Goal: Navigation & Orientation: Find specific page/section

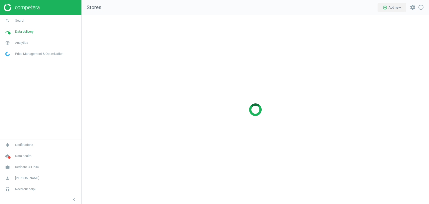
scroll to position [197, 356]
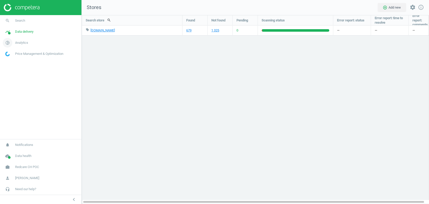
click at [26, 44] on span "Analytics" at bounding box center [21, 42] width 13 height 5
click at [15, 60] on span "Products" at bounding box center [12, 61] width 12 height 4
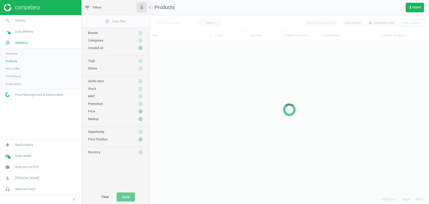
scroll to position [145, 275]
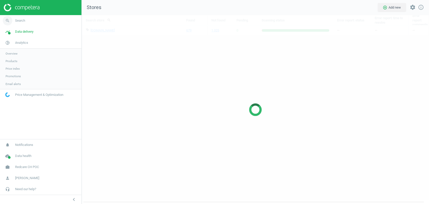
scroll to position [197, 356]
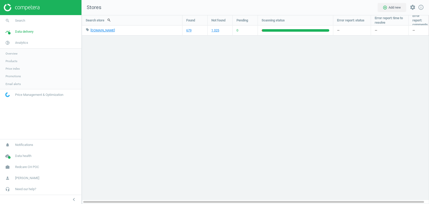
click at [14, 62] on span "Products" at bounding box center [12, 61] width 12 height 4
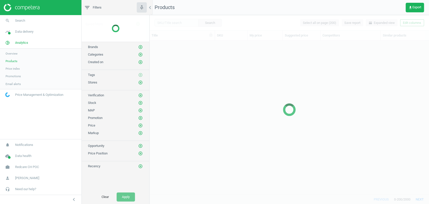
scroll to position [145, 275]
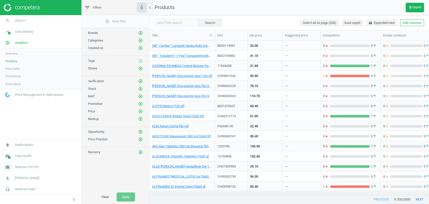
click at [45, 171] on link "work Redcare CH POC" at bounding box center [40, 166] width 81 height 11
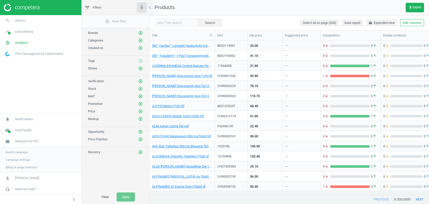
click at [15, 154] on link "Switch campaign" at bounding box center [40, 152] width 81 height 8
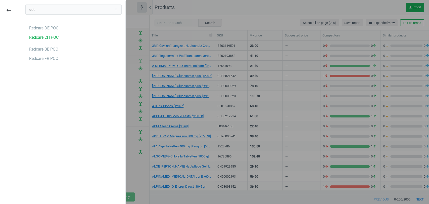
type input "redc"
click at [57, 95] on div "redc close Redcare DE POC Redcare CH POC Redcare BE POC Redcare FR POC" at bounding box center [74, 103] width 104 height 204
click at [49, 28] on div "Redcare DE POC" at bounding box center [43, 28] width 29 height 6
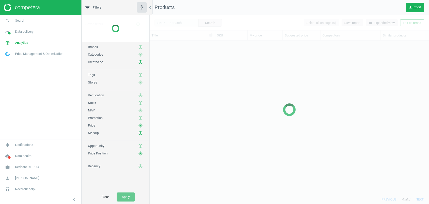
scroll to position [145, 275]
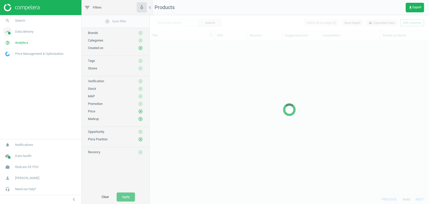
click at [29, 34] on link "timeline Data delivery" at bounding box center [40, 31] width 81 height 11
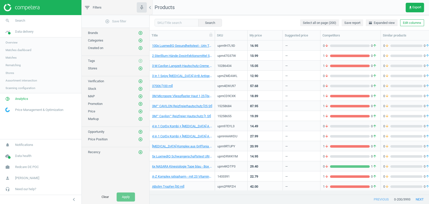
click at [10, 73] on span "Stores" at bounding box center [10, 73] width 9 height 4
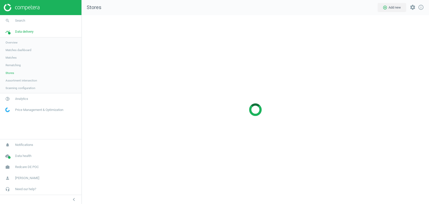
scroll to position [197, 356]
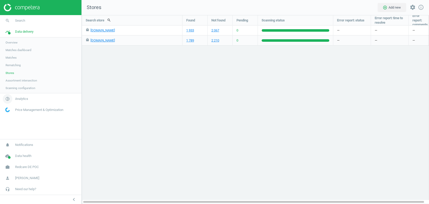
click at [23, 96] on link "pie_chart_outlined Analytics" at bounding box center [40, 98] width 81 height 11
click at [8, 61] on span "Products" at bounding box center [12, 61] width 12 height 4
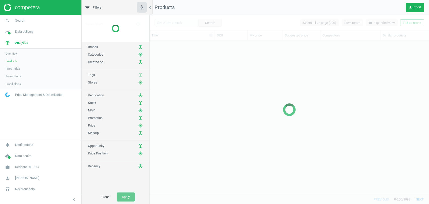
scroll to position [145, 275]
